Goal: Task Accomplishment & Management: Use online tool/utility

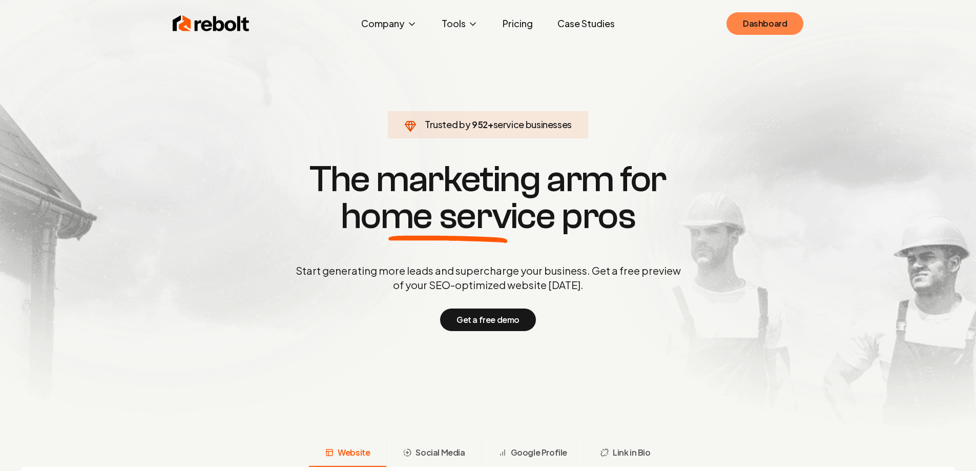
click at [758, 22] on link "Dashboard" at bounding box center [765, 23] width 77 height 23
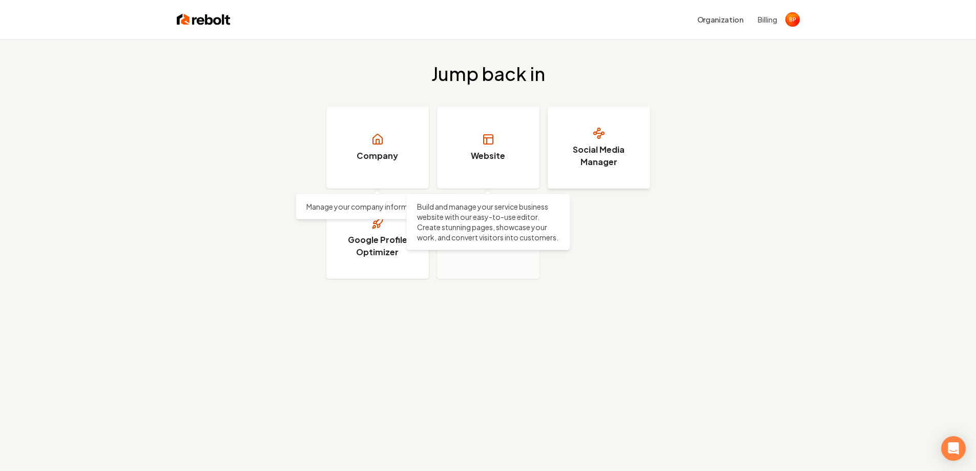
click at [584, 165] on h3 "Social Media Manager" at bounding box center [599, 155] width 77 height 25
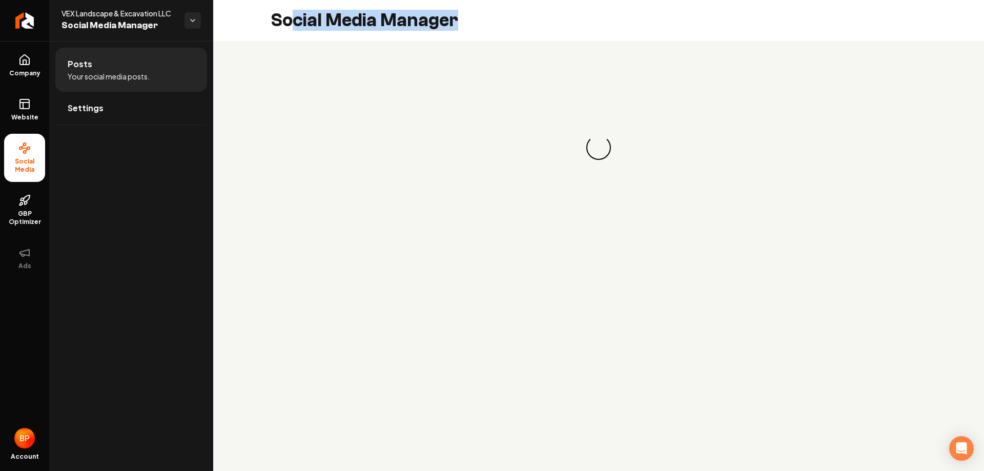
drag, startPoint x: 562, startPoint y: 34, endPoint x: 597, endPoint y: 36, distance: 35.9
click at [597, 36] on div "Social Media Manager" at bounding box center [598, 20] width 771 height 41
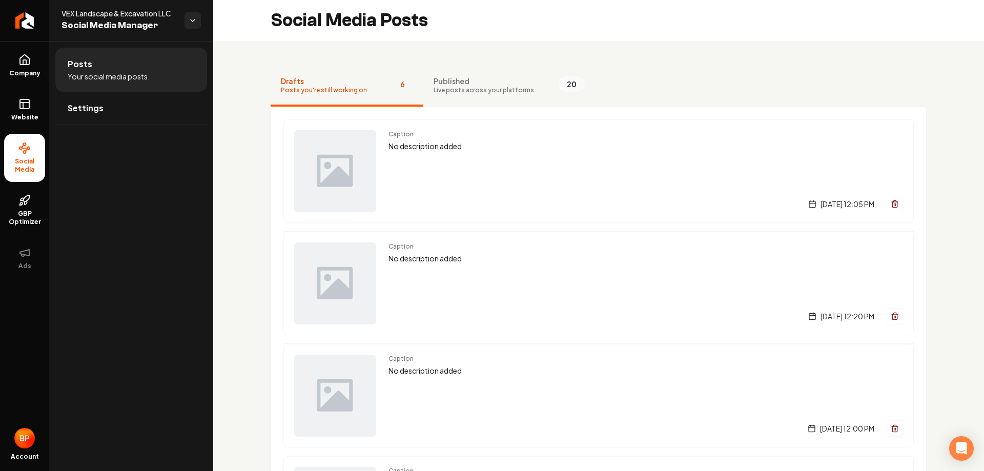
click at [503, 107] on div "Caption No description added [DATE] 12:05 PM Caption No description added [DATE…" at bounding box center [599, 452] width 656 height 690
click at [485, 73] on button "Published Live posts across your platforms 20" at bounding box center [509, 86] width 172 height 41
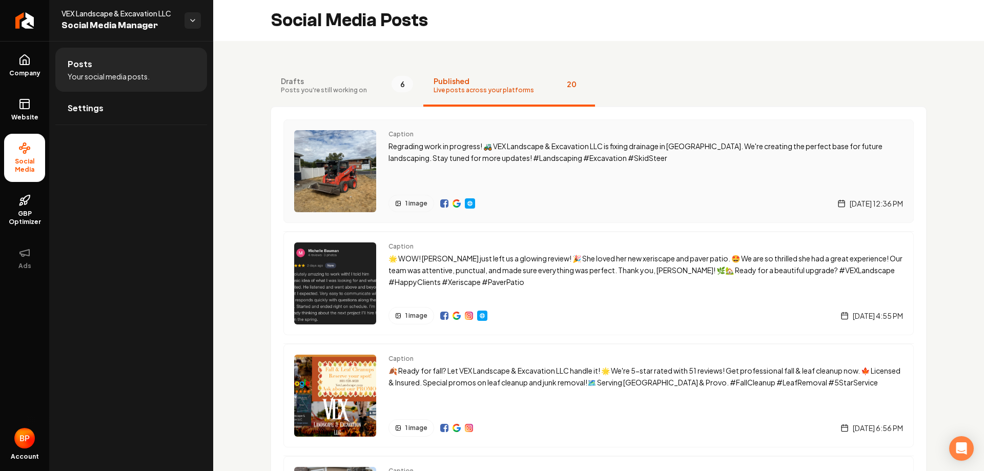
click at [549, 205] on div "1 image [DATE] 12:36 PM" at bounding box center [645, 203] width 514 height 17
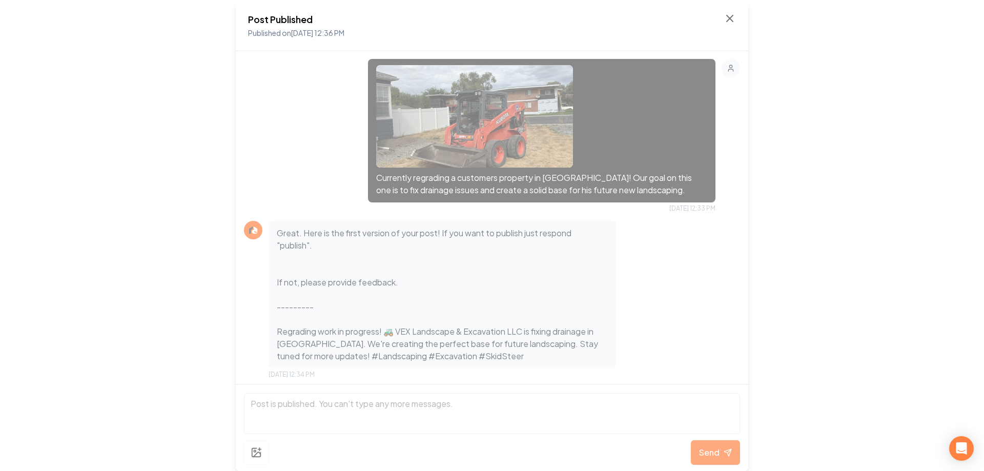
scroll to position [250, 0]
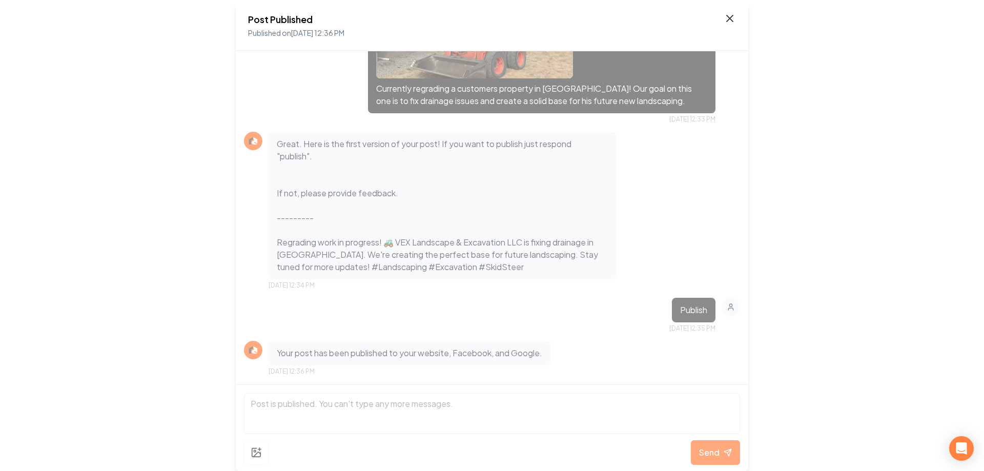
click at [725, 18] on icon at bounding box center [729, 18] width 12 height 12
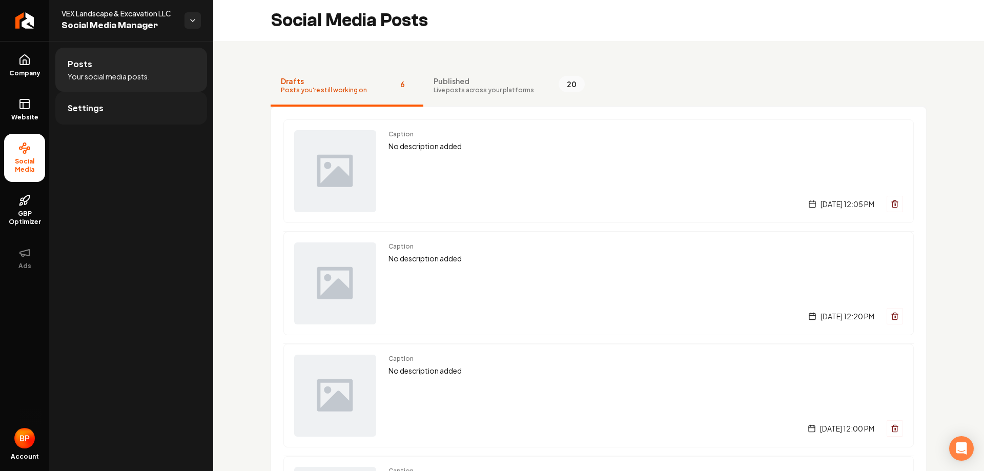
click at [80, 114] on span "Settings" at bounding box center [86, 108] width 36 height 12
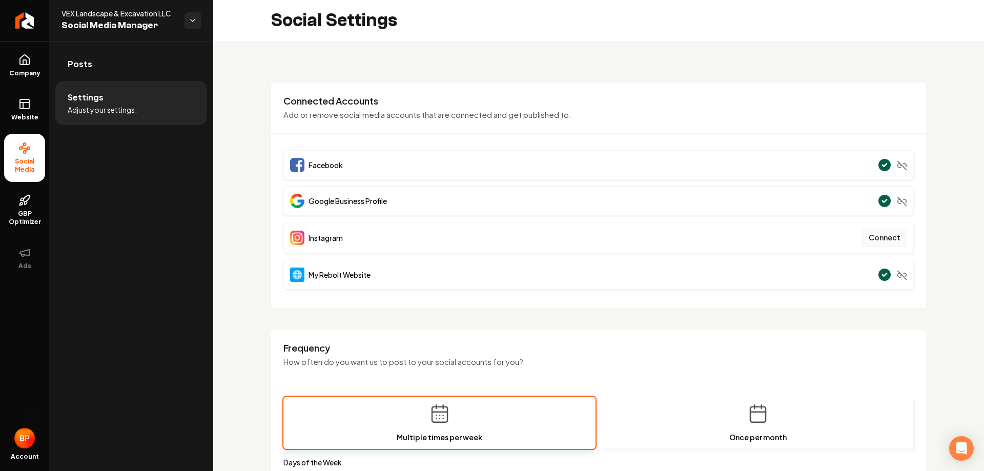
click at [893, 234] on button "Connect" at bounding box center [884, 238] width 45 height 18
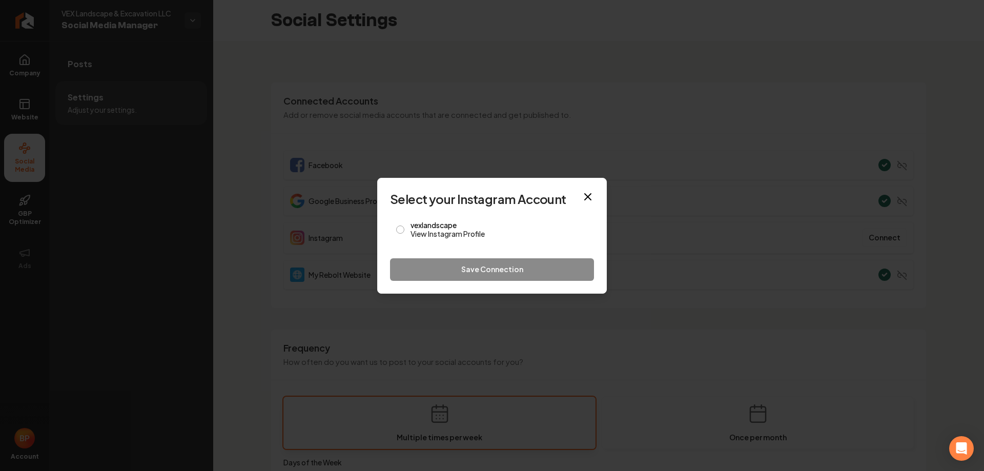
drag, startPoint x: 413, startPoint y: 250, endPoint x: 419, endPoint y: 242, distance: 9.4
click at [413, 250] on form "Select your Instagram Account vexlandscape View Instagram Profile Save Connecti…" at bounding box center [492, 236] width 204 height 90
click at [427, 229] on link "View Instagram Profile" at bounding box center [498, 234] width 177 height 10
click at [403, 225] on span at bounding box center [400, 230] width 8 height 12
click at [396, 223] on div "vexlandscape View Instagram Profile" at bounding box center [492, 230] width 204 height 30
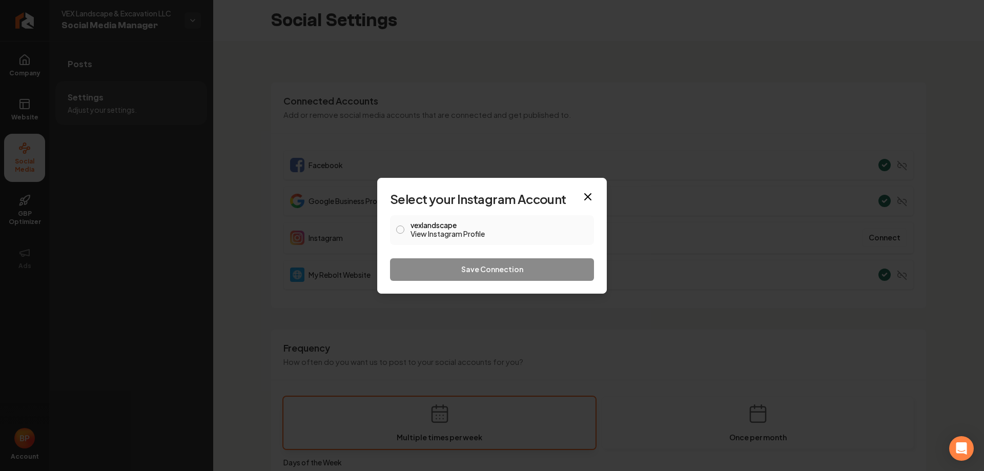
click at [405, 229] on div "vexlandscape View Instagram Profile" at bounding box center [492, 230] width 204 height 30
click at [401, 233] on button "vexlandscape View Instagram Profile" at bounding box center [400, 229] width 8 height 8
click at [401, 232] on circle "button" at bounding box center [400, 230] width 4 height 4
click at [456, 277] on button "Save Connection" at bounding box center [492, 269] width 204 height 23
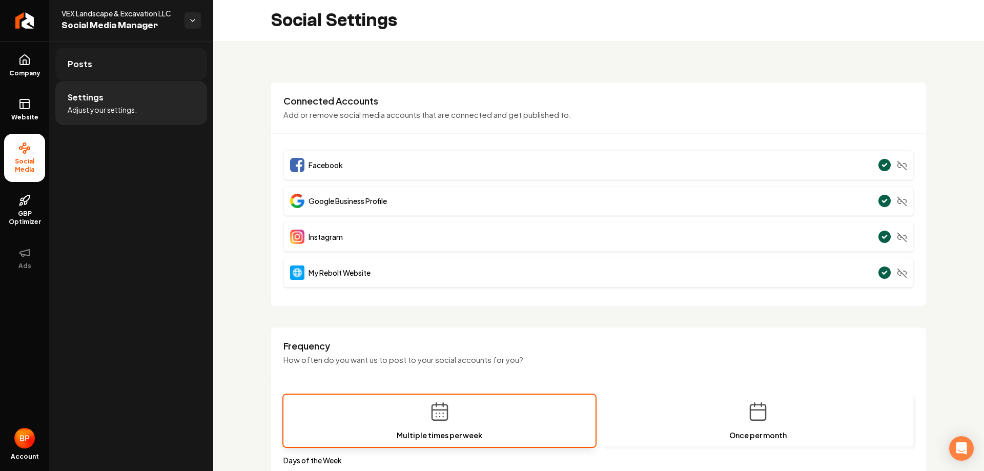
click at [118, 59] on link "Posts" at bounding box center [131, 64] width 152 height 33
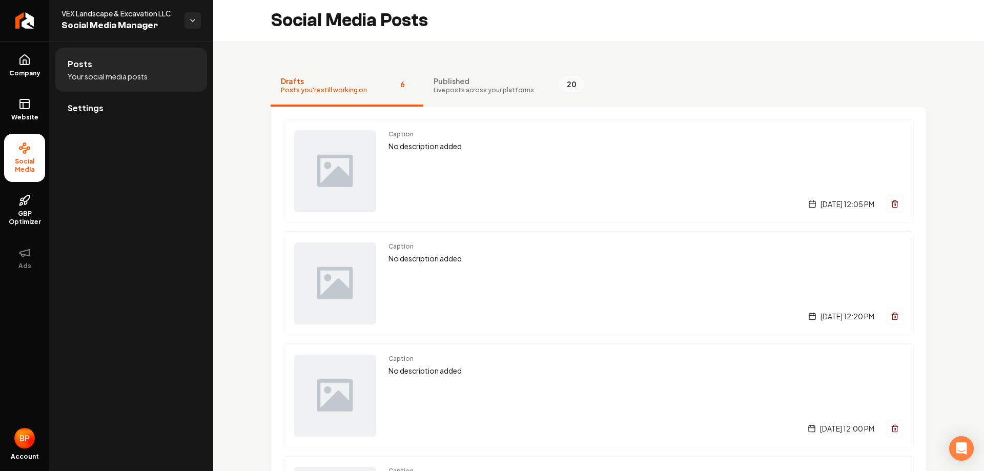
click at [132, 87] on li "Posts Your social media posts." at bounding box center [131, 70] width 152 height 44
click at [130, 106] on link "Settings" at bounding box center [131, 108] width 152 height 33
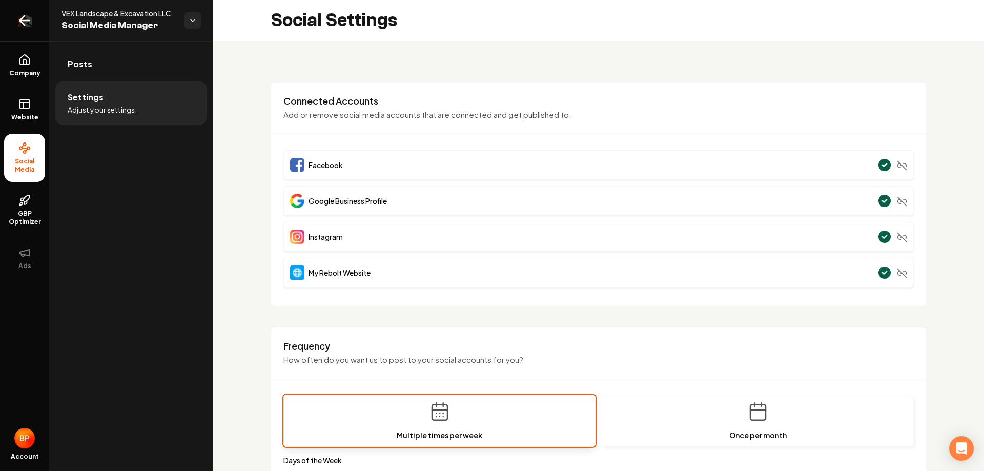
click at [22, 25] on icon "Return to dashboard" at bounding box center [24, 20] width 16 height 16
